Goal: Transaction & Acquisition: Purchase product/service

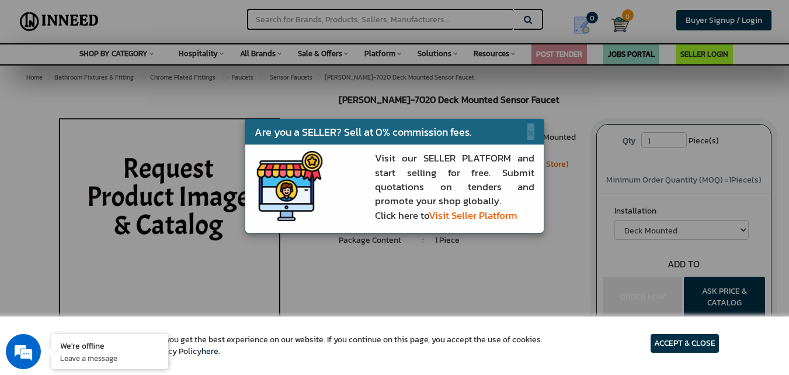
click at [685, 346] on article "ACCEPT & CLOSE" at bounding box center [685, 343] width 68 height 19
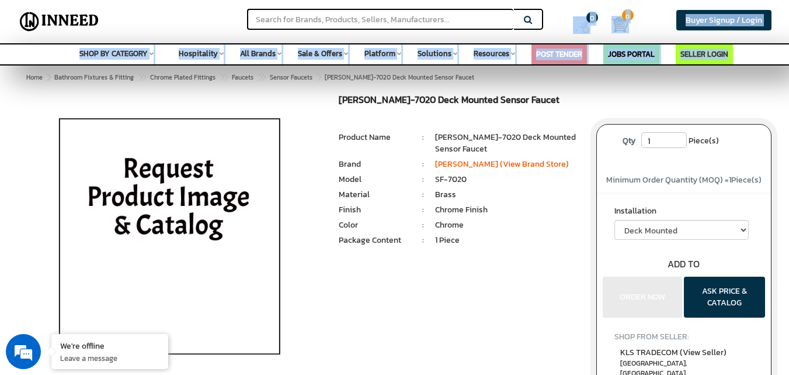
drag, startPoint x: 785, startPoint y: 41, endPoint x: 787, endPoint y: 61, distance: 19.9
click at [787, 61] on div "Search Buyer Signup / Login Login Email * Password * Login Set new password >>" at bounding box center [394, 32] width 789 height 65
